Goal: Task Accomplishment & Management: Complete application form

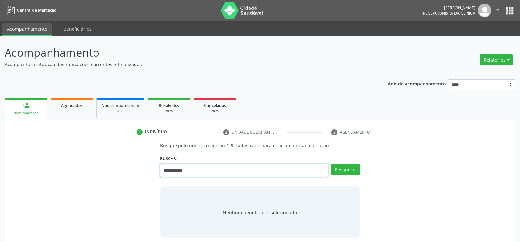
type input "**********"
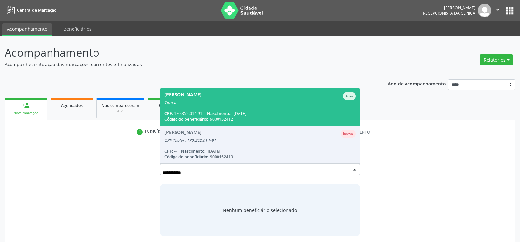
click at [215, 113] on span "Nascimento:" at bounding box center [219, 114] width 24 height 6
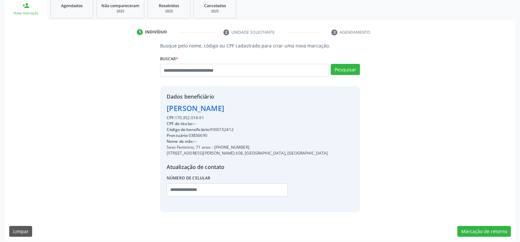
scroll to position [104, 0]
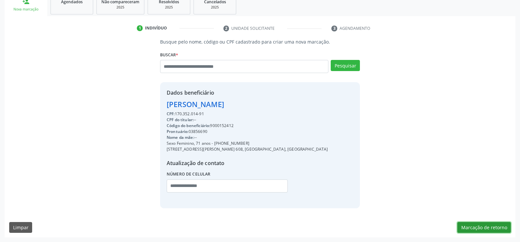
drag, startPoint x: 470, startPoint y: 226, endPoint x: 463, endPoint y: 224, distance: 7.4
click at [470, 226] on button "Marcação de retorno" at bounding box center [483, 227] width 53 height 11
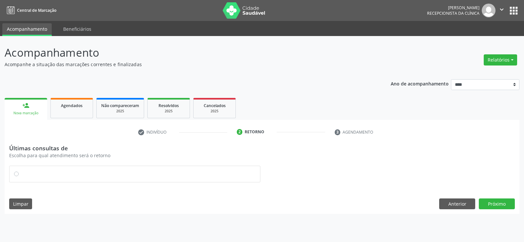
click at [21, 171] on label at bounding box center [138, 171] width 235 height 0
click at [492, 204] on button "Próximo" at bounding box center [497, 204] width 36 height 11
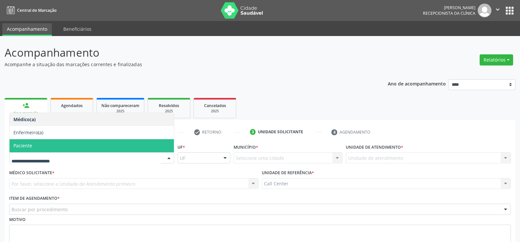
click at [20, 147] on span "Paciente" at bounding box center [22, 146] width 19 height 6
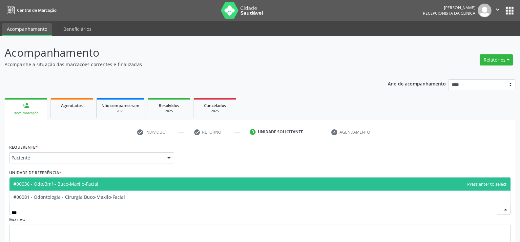
type input "****"
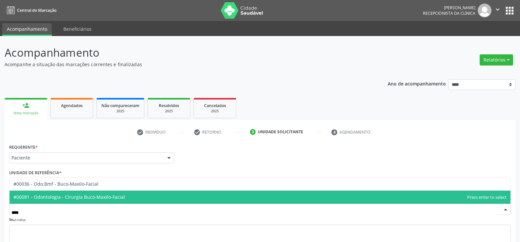
click at [40, 200] on span "#00081 - Odontologia - Cirurgia Buco-Maxilo-Facial" at bounding box center [68, 197] width 111 height 6
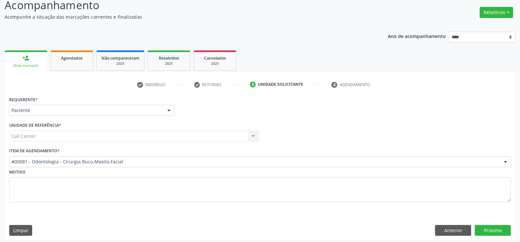
scroll to position [50, 0]
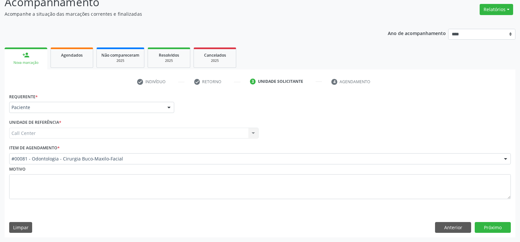
click at [489, 234] on div "Requerente * Paciente Médico(a) Enfermeiro(a) Paciente Nenhum resultado encontr…" at bounding box center [260, 165] width 510 height 146
click at [489, 230] on button "Próximo" at bounding box center [492, 227] width 36 height 11
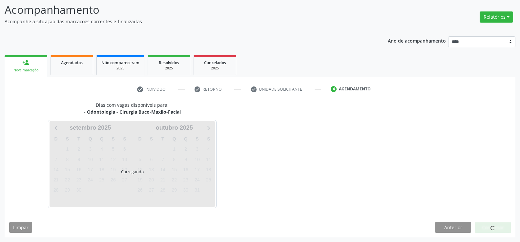
scroll to position [43, 0]
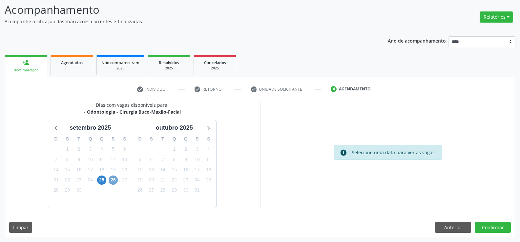
click at [114, 184] on span "26" at bounding box center [112, 180] width 9 height 9
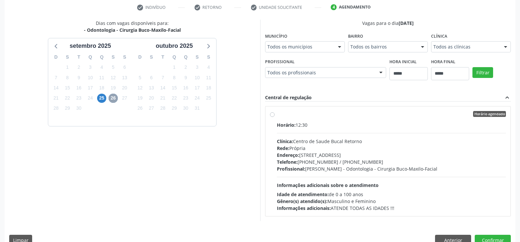
scroll to position [138, 0]
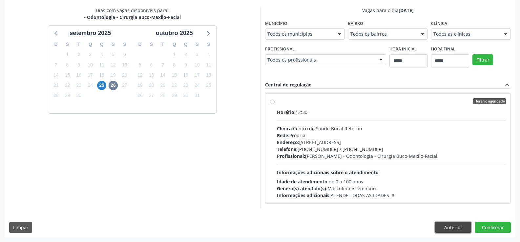
click at [461, 226] on button "Anterior" at bounding box center [453, 227] width 36 height 11
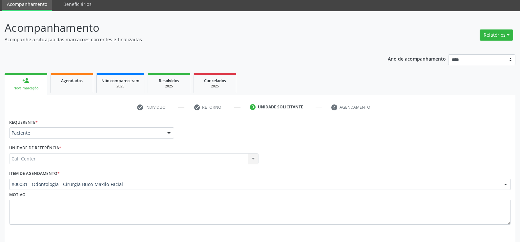
scroll to position [50, 0]
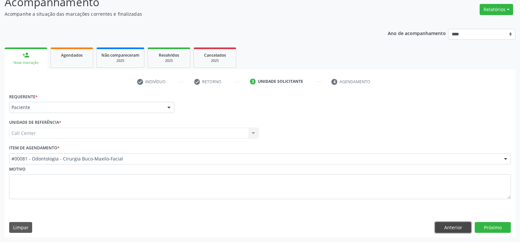
click at [449, 222] on button "Anterior" at bounding box center [453, 227] width 36 height 11
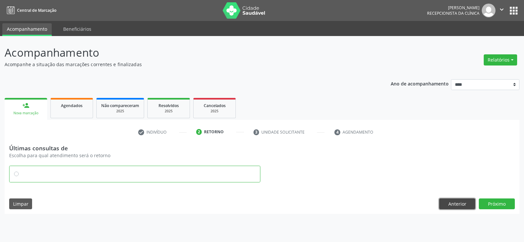
click at [459, 199] on button "Anterior" at bounding box center [458, 204] width 36 height 11
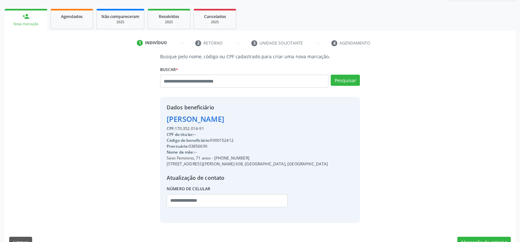
scroll to position [98, 0]
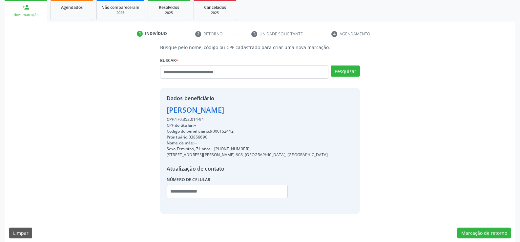
drag, startPoint x: 168, startPoint y: 108, endPoint x: 256, endPoint y: 108, distance: 87.5
click at [256, 108] on div "[PERSON_NAME]" at bounding box center [247, 110] width 161 height 11
copy div "[PERSON_NAME]"
drag, startPoint x: 176, startPoint y: 118, endPoint x: 212, endPoint y: 116, distance: 36.4
click at [212, 117] on div "CPF: 170.352.014-91" at bounding box center [247, 120] width 161 height 6
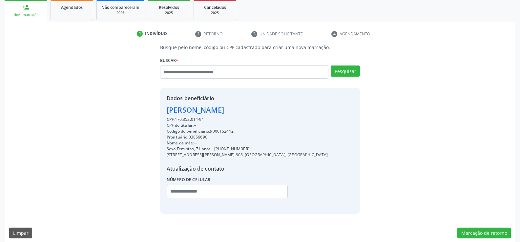
copy div "170.352.014-91"
drag, startPoint x: 216, startPoint y: 150, endPoint x: 249, endPoint y: 146, distance: 33.7
click at [249, 146] on div "Sexo Feminino, 71 anos - [PHONE_NUMBER]" at bounding box center [247, 149] width 161 height 6
copy div "81) 99780-1460"
